Goal: Check status: Check status

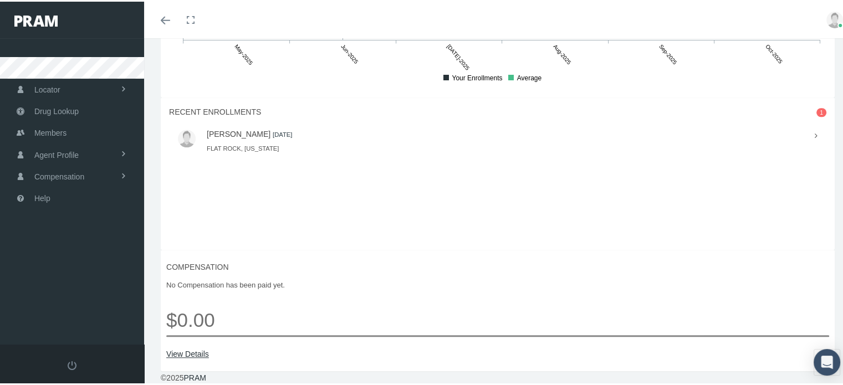
scroll to position [859, 0]
click at [270, 130] on link "[PERSON_NAME]" at bounding box center [239, 130] width 64 height 9
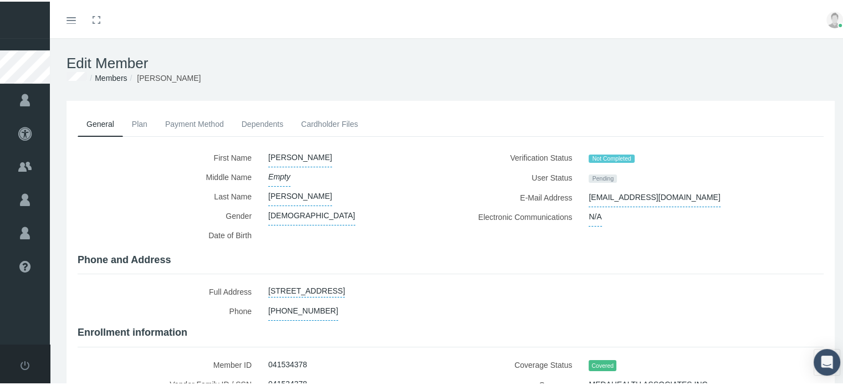
click at [596, 156] on span "Not Completed" at bounding box center [611, 157] width 46 height 9
click at [479, 157] on label "Verification Status" at bounding box center [519, 156] width 121 height 20
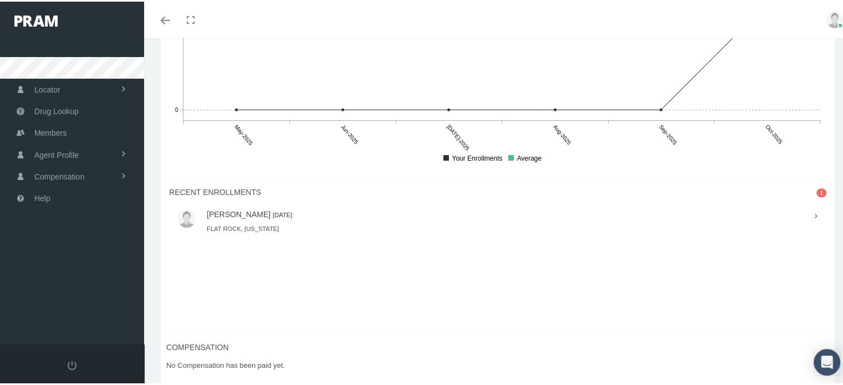
scroll to position [776, 0]
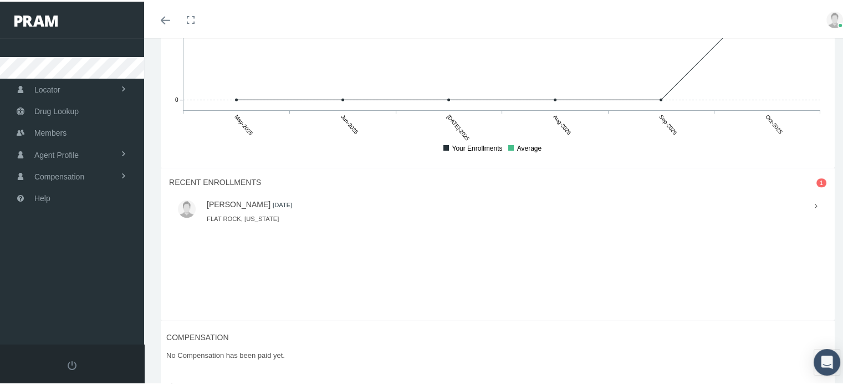
click at [253, 207] on link "[PERSON_NAME]" at bounding box center [239, 202] width 64 height 9
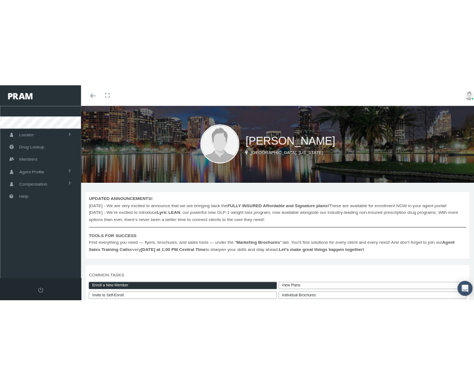
scroll to position [0, 0]
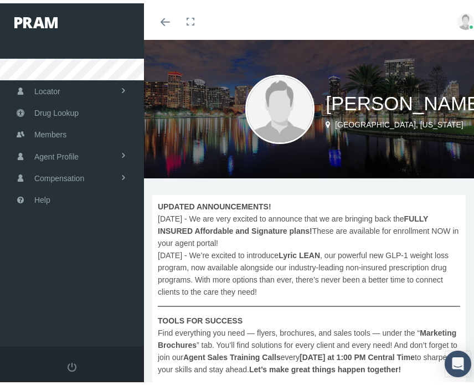
click at [324, 155] on div "BRENT HENDERSON LAKE MARY, Florida" at bounding box center [313, 106] width 339 height 139
